Goal: Task Accomplishment & Management: Manage account settings

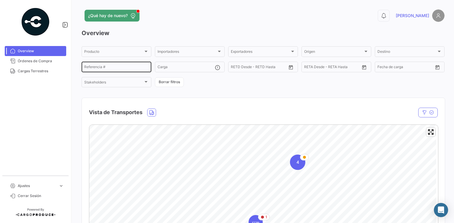
click at [103, 70] on input "Referencia #" at bounding box center [116, 68] width 64 height 4
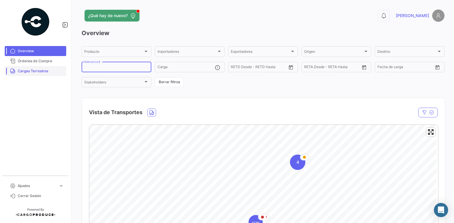
click at [56, 67] on link "Cargas Terrestres" at bounding box center [35, 71] width 61 height 10
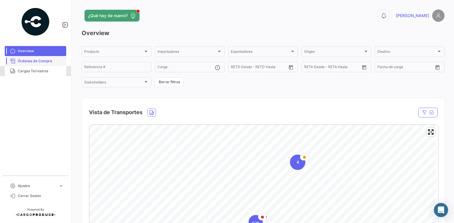
click at [56, 64] on link "Órdenes de Compra" at bounding box center [35, 61] width 61 height 10
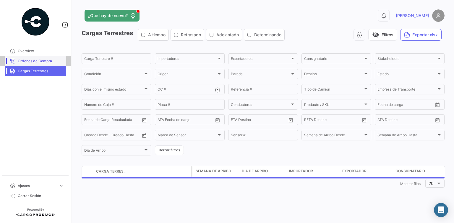
click at [56, 64] on link "Órdenes de Compra" at bounding box center [35, 61] width 61 height 10
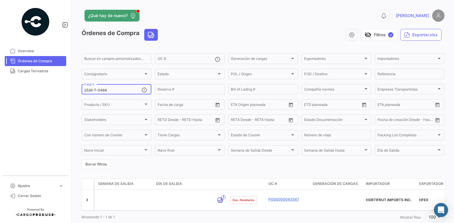
click at [135, 95] on div "2526-T-0464 Carga #" at bounding box center [112, 89] width 57 height 12
click at [129, 91] on input "2526-T-0464" at bounding box center [112, 90] width 57 height 4
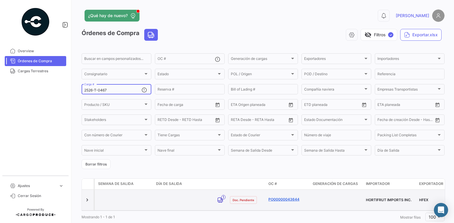
type input "2526-T-0467"
click at [281, 197] on link "PO00000043644" at bounding box center [288, 199] width 40 height 5
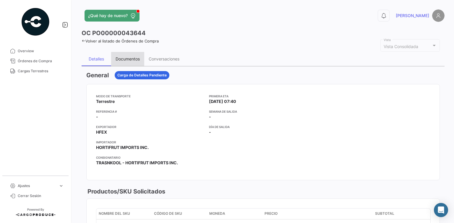
click at [128, 56] on div "Documentos" at bounding box center [128, 58] width 24 height 5
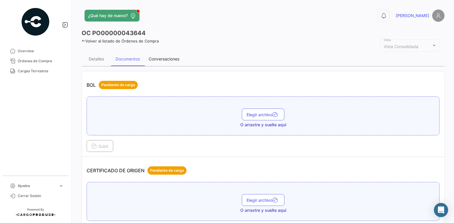
click at [164, 60] on div "Conversaciones" at bounding box center [164, 58] width 31 height 5
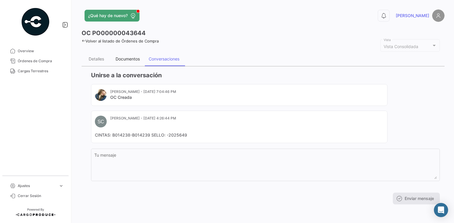
drag, startPoint x: 119, startPoint y: 57, endPoint x: 131, endPoint y: 64, distance: 13.5
click at [119, 57] on div "Documentos" at bounding box center [128, 58] width 24 height 5
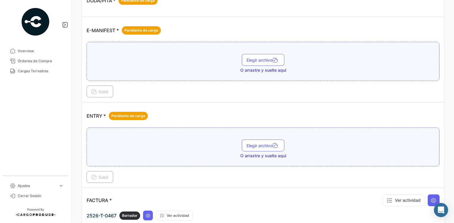
scroll to position [307, 0]
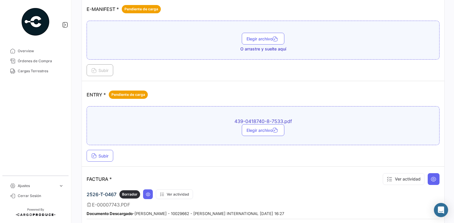
click at [136, 156] on div "Subir" at bounding box center [263, 156] width 353 height 12
click at [108, 154] on span "Subir" at bounding box center [99, 156] width 17 height 5
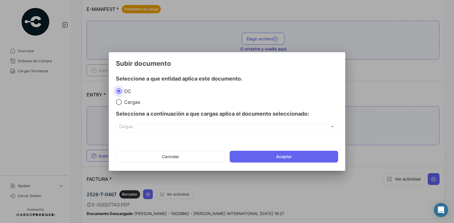
click at [122, 105] on span "Cargas" at bounding box center [131, 102] width 18 height 6
click at [122, 105] on input "Cargas" at bounding box center [119, 102] width 6 height 6
radio input "true"
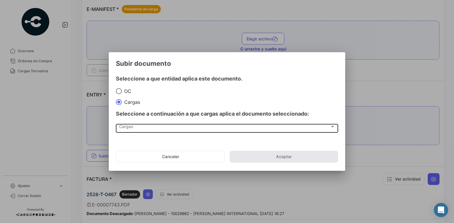
click at [130, 124] on div "Cargas Cargas" at bounding box center [227, 128] width 216 height 10
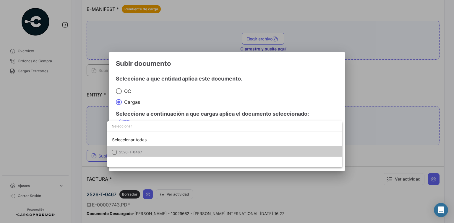
click at [143, 150] on span "2526-T-0467" at bounding box center [160, 152] width 83 height 5
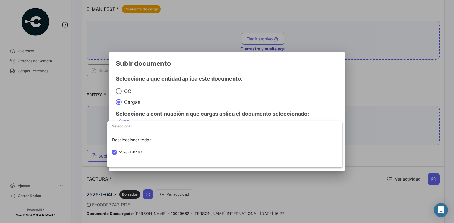
click at [216, 115] on div at bounding box center [227, 111] width 454 height 223
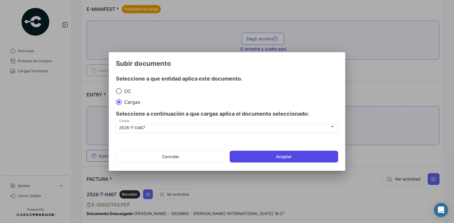
click at [270, 156] on button "Aceptar" at bounding box center [284, 157] width 108 height 12
